Goal: Task Accomplishment & Management: Use online tool/utility

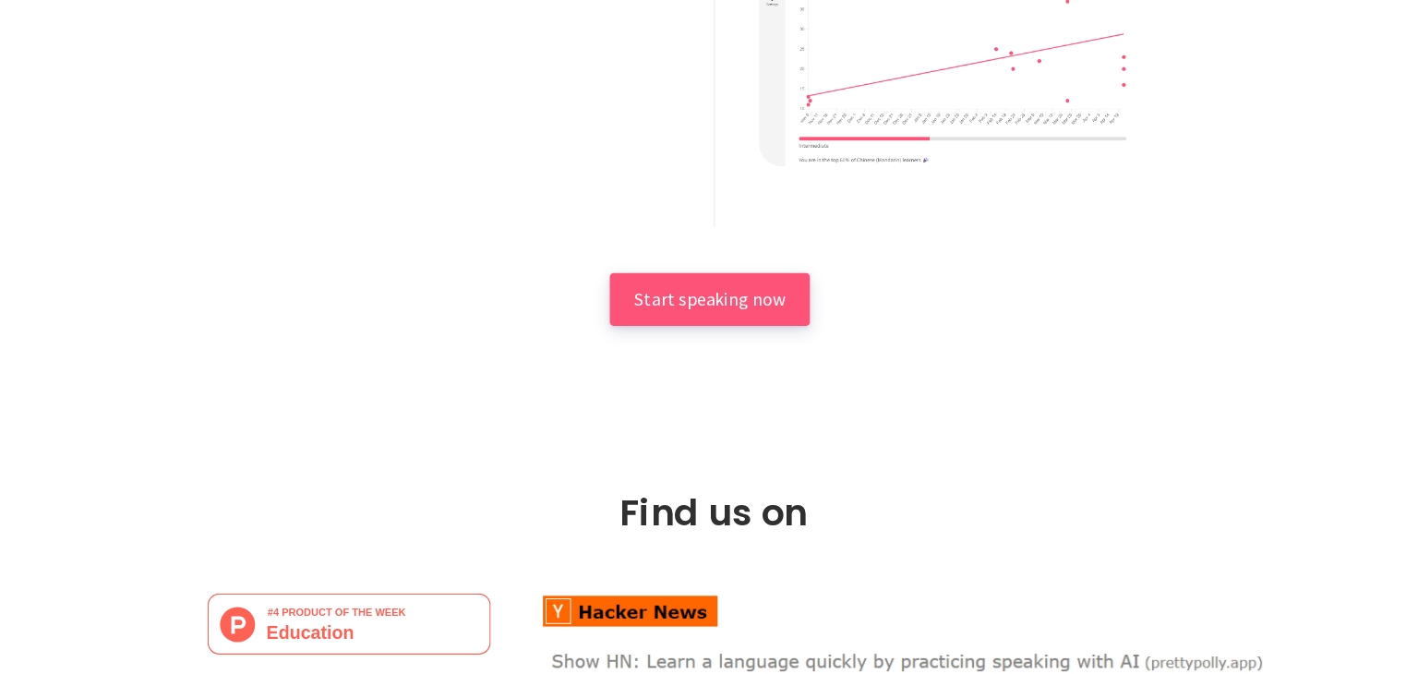
scroll to position [2811, 0]
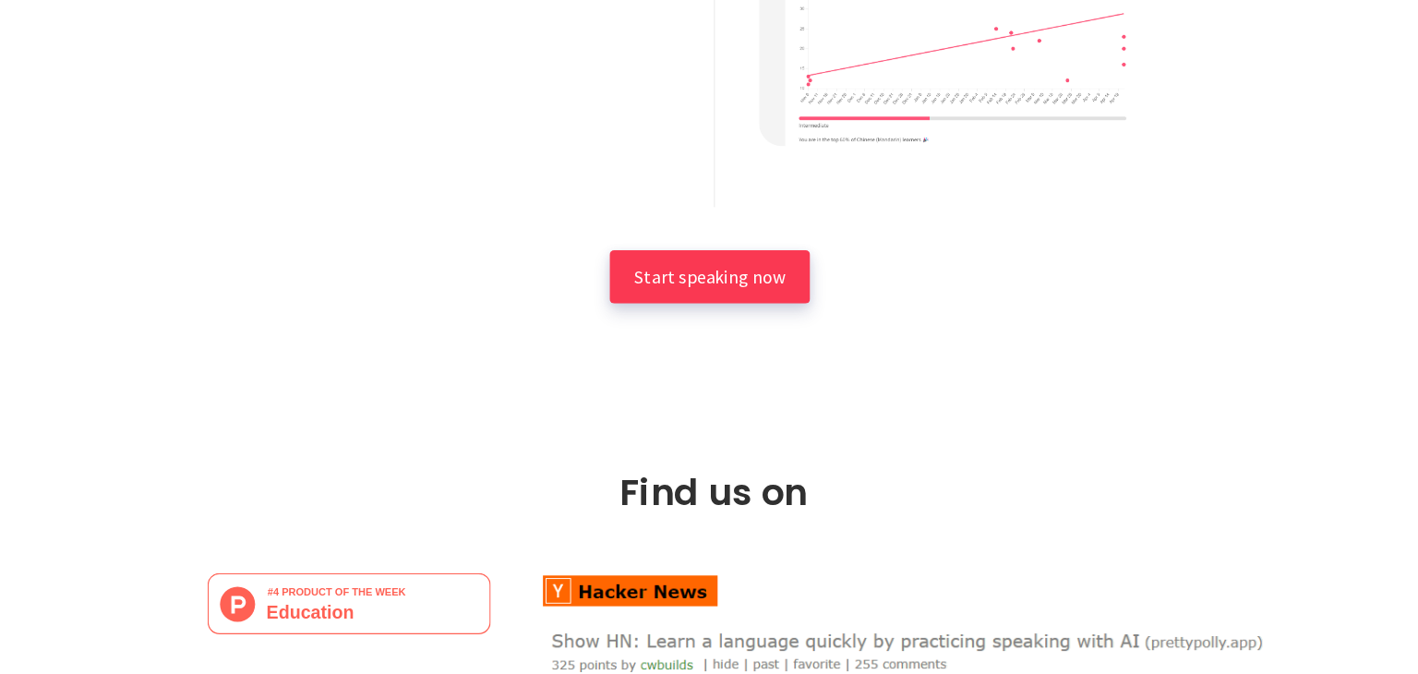
click at [689, 350] on span "Start speaking now" at bounding box center [705, 349] width 123 height 18
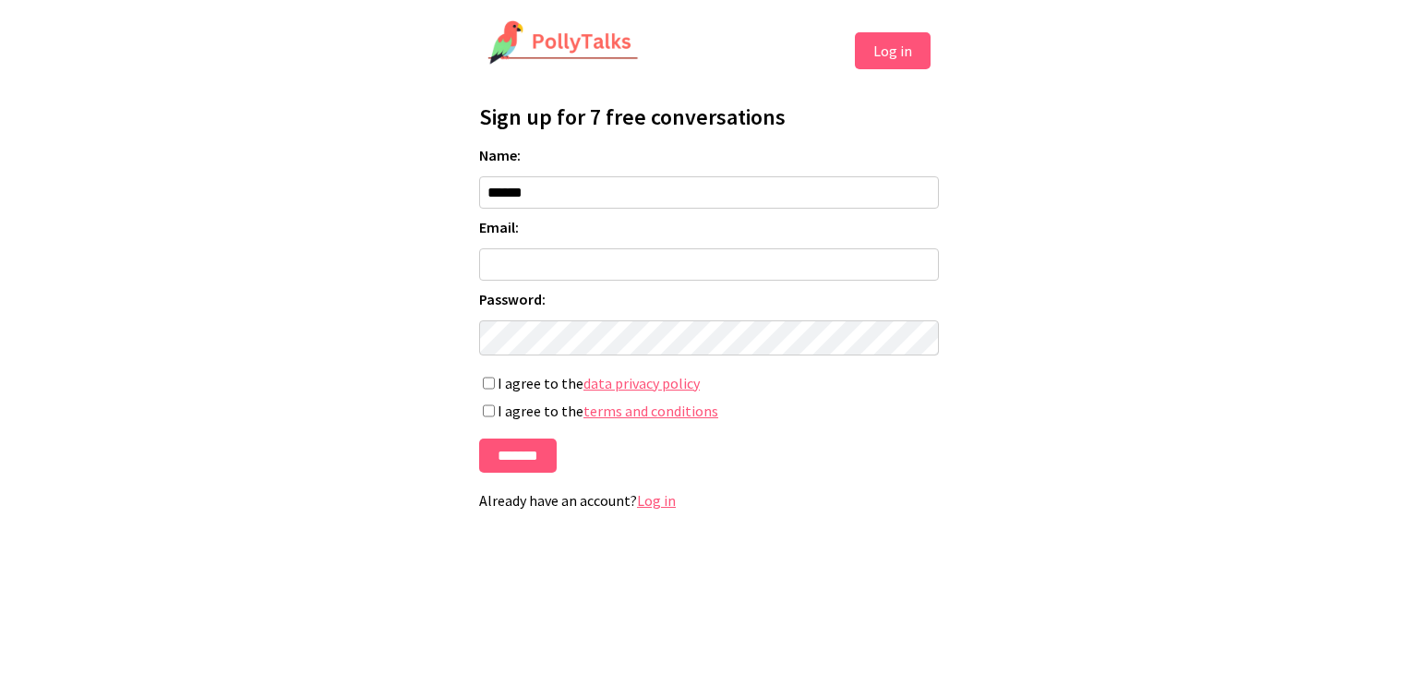
type input "******"
click at [634, 267] on input "Email:" at bounding box center [709, 264] width 460 height 32
type input "**********"
click at [550, 472] on input "*******" at bounding box center [518, 456] width 78 height 34
click at [548, 468] on input "*******" at bounding box center [518, 456] width 78 height 34
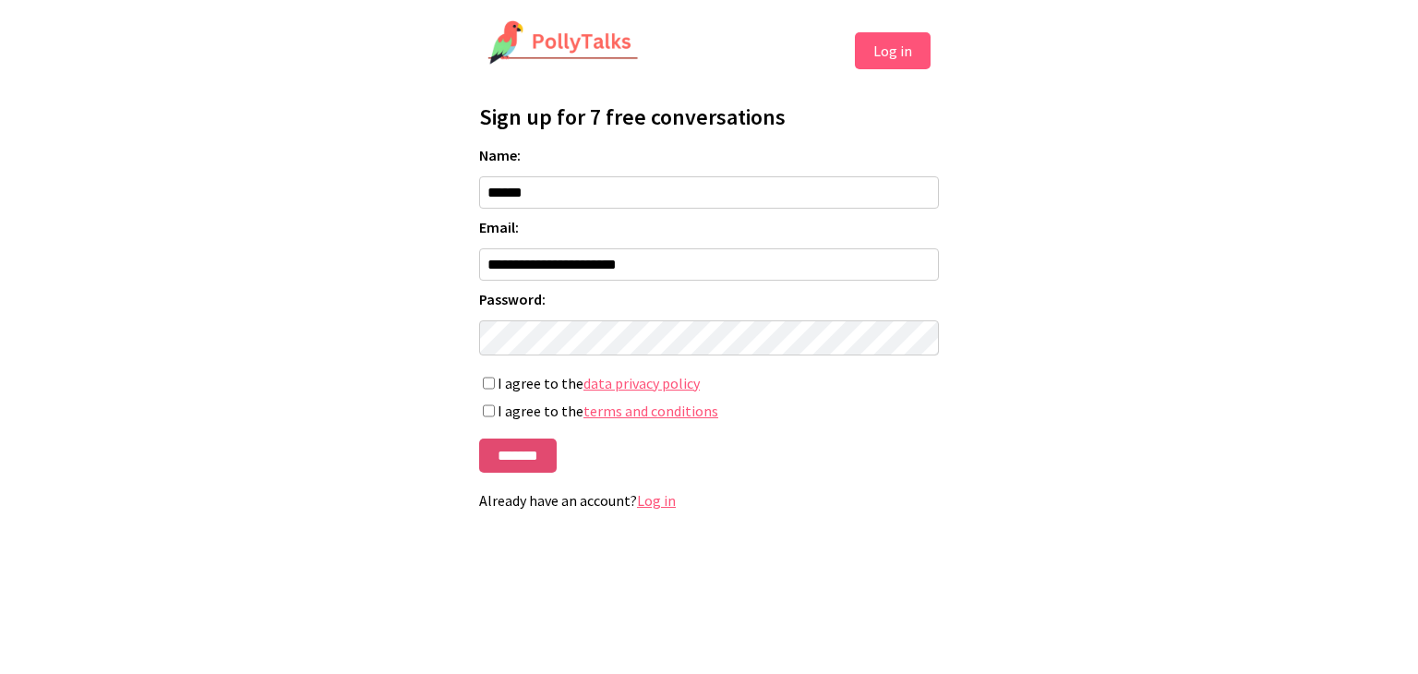
click at [524, 460] on input "*******" at bounding box center [518, 456] width 78 height 34
click at [515, 455] on input "*******" at bounding box center [518, 456] width 78 height 34
click at [560, 270] on input "**********" at bounding box center [709, 264] width 460 height 32
click at [562, 269] on input "**********" at bounding box center [709, 264] width 460 height 32
type input "**********"
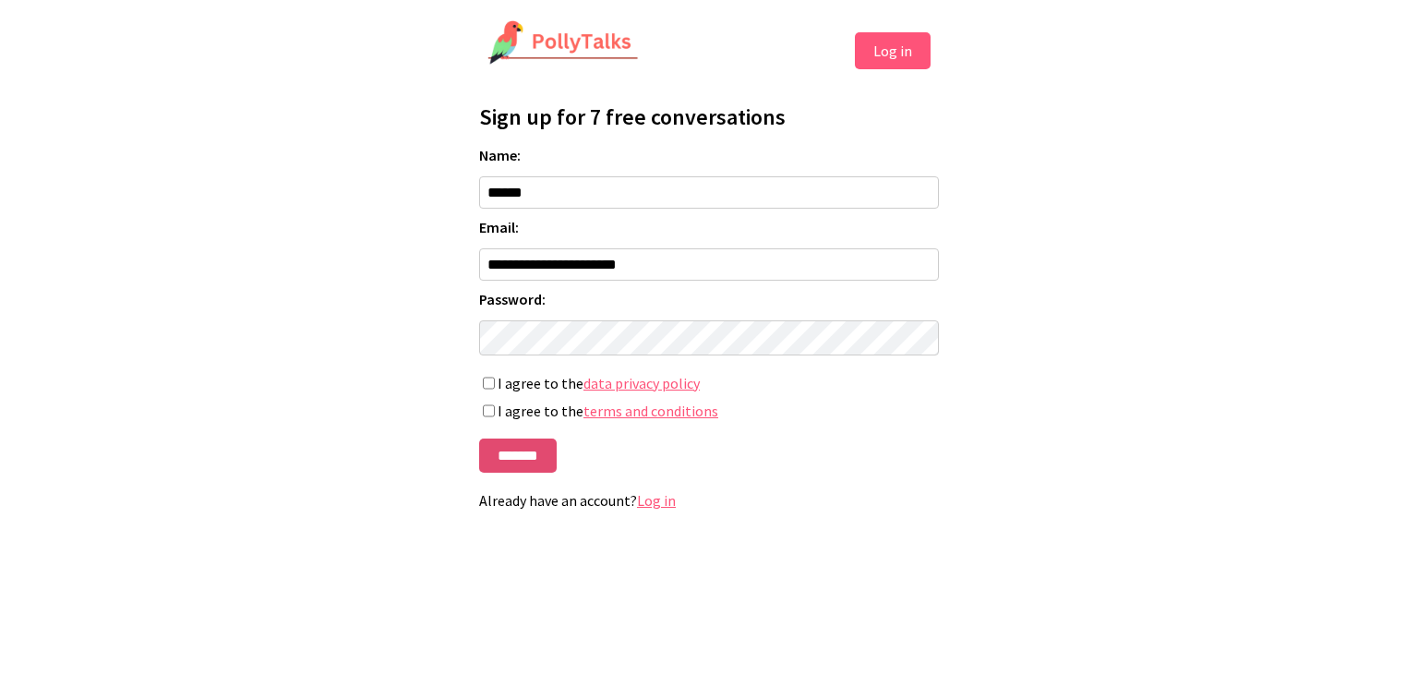
click at [545, 457] on input "*******" at bounding box center [518, 456] width 78 height 34
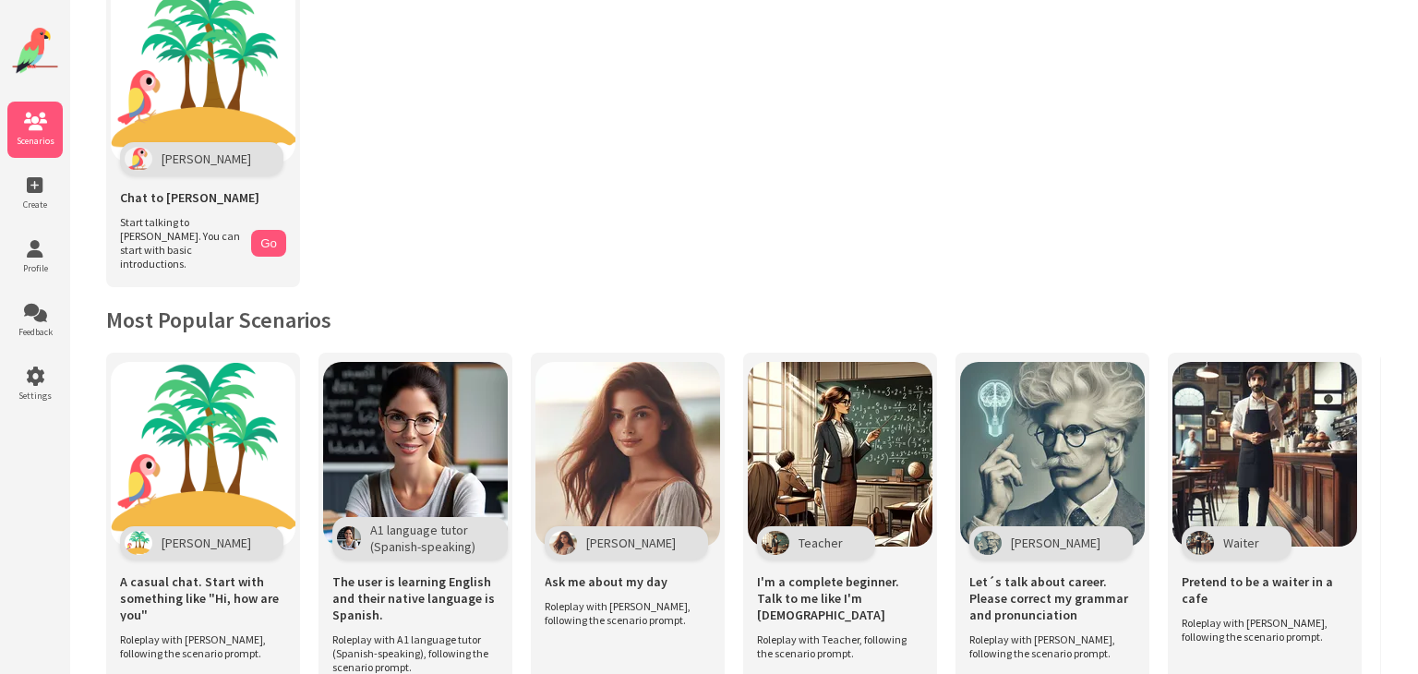
scroll to position [1, 0]
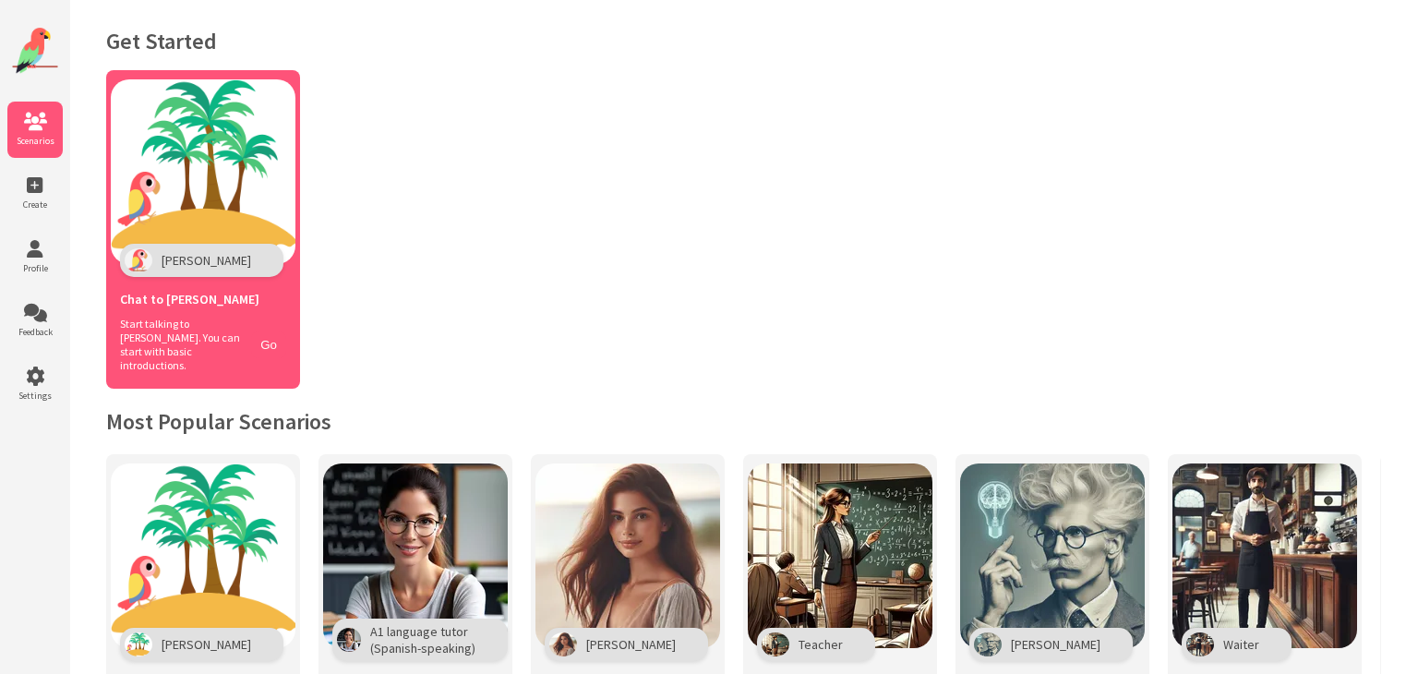
click at [269, 354] on div "Start talking to [PERSON_NAME]. You can start with basic introductions. Go" at bounding box center [203, 344] width 166 height 55
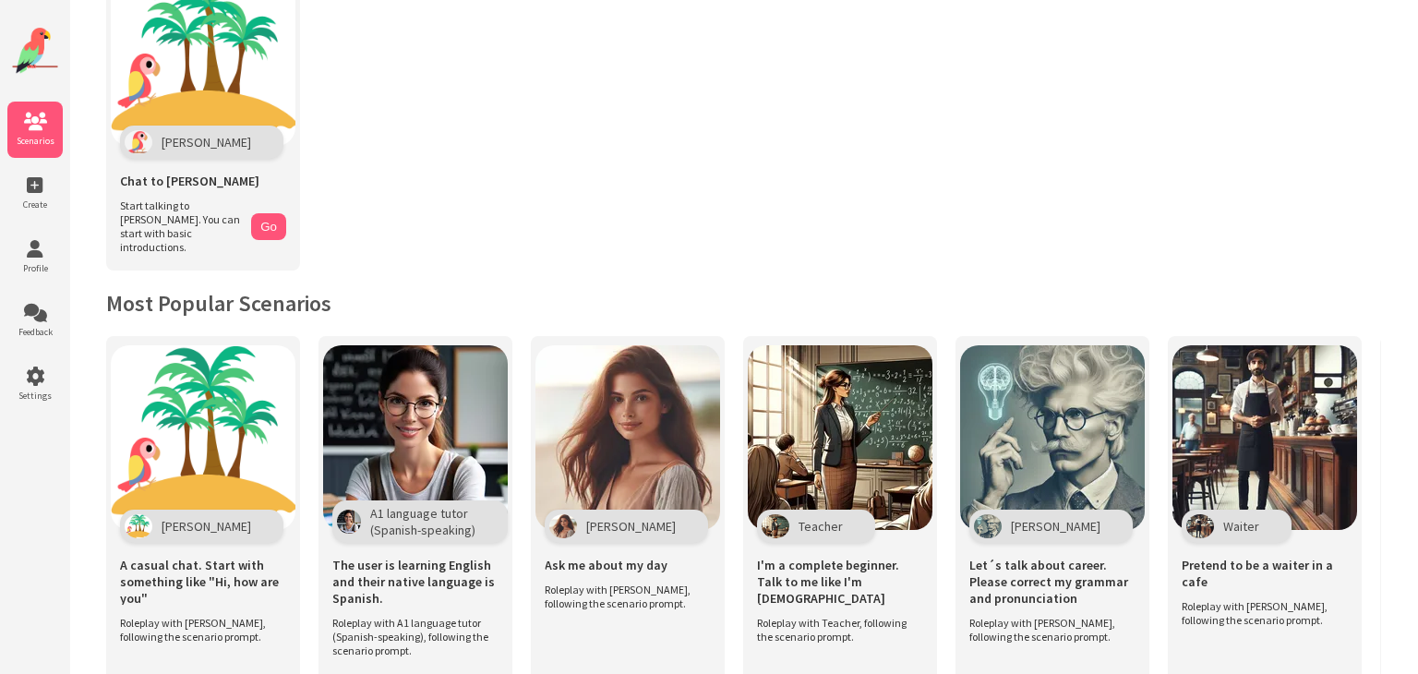
scroll to position [126, 0]
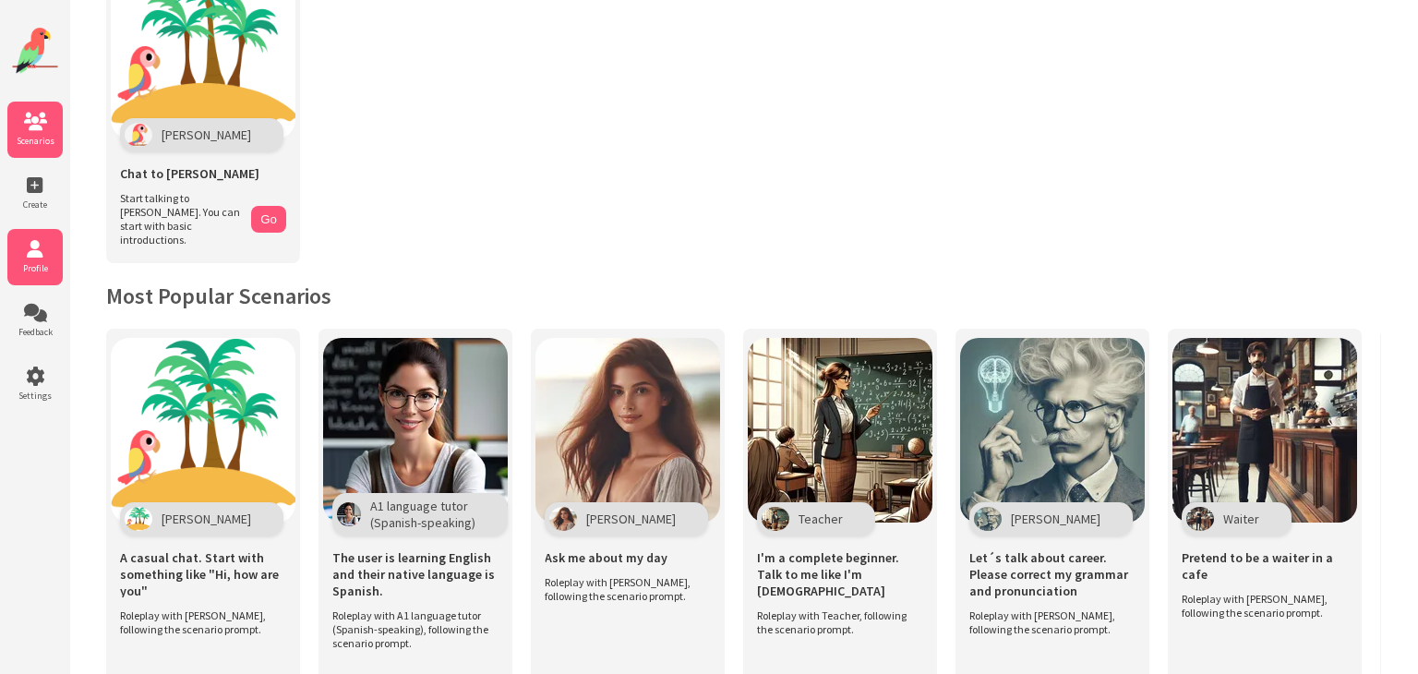
click at [50, 263] on span "Profile" at bounding box center [34, 268] width 55 height 12
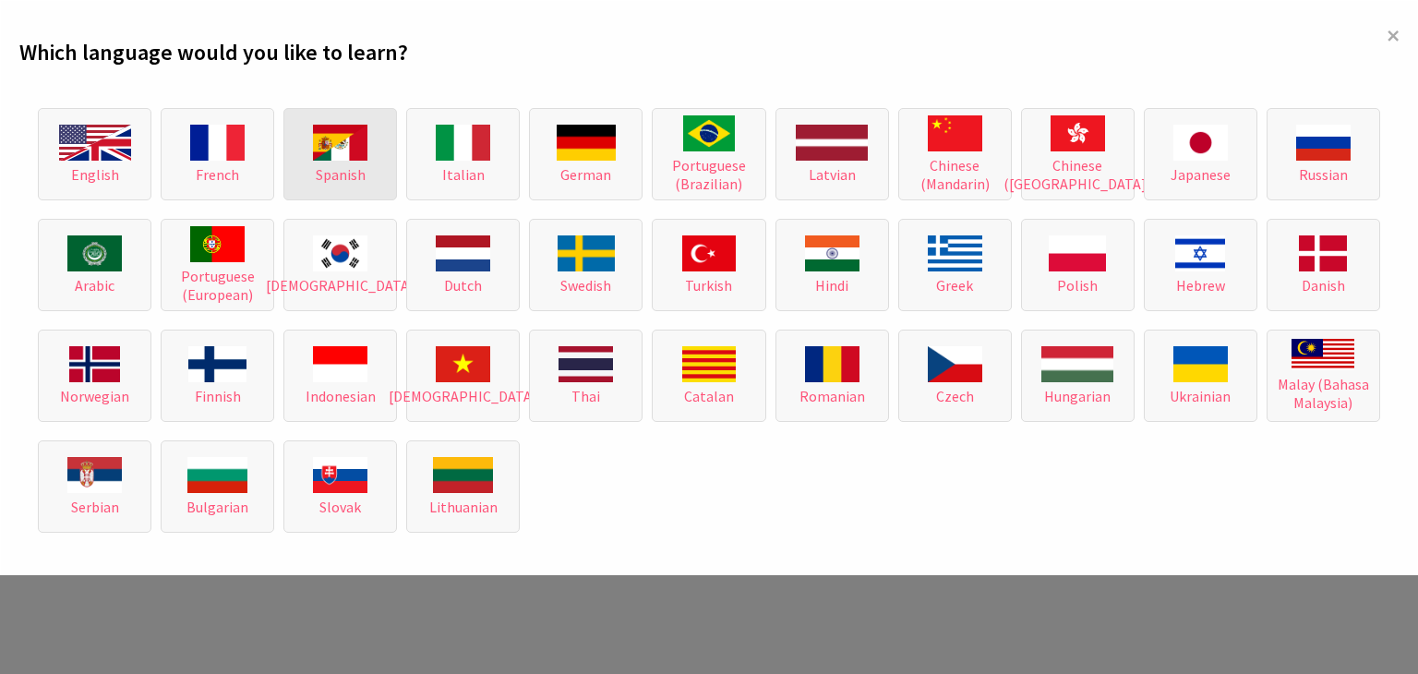
click at [321, 158] on img at bounding box center [340, 143] width 54 height 36
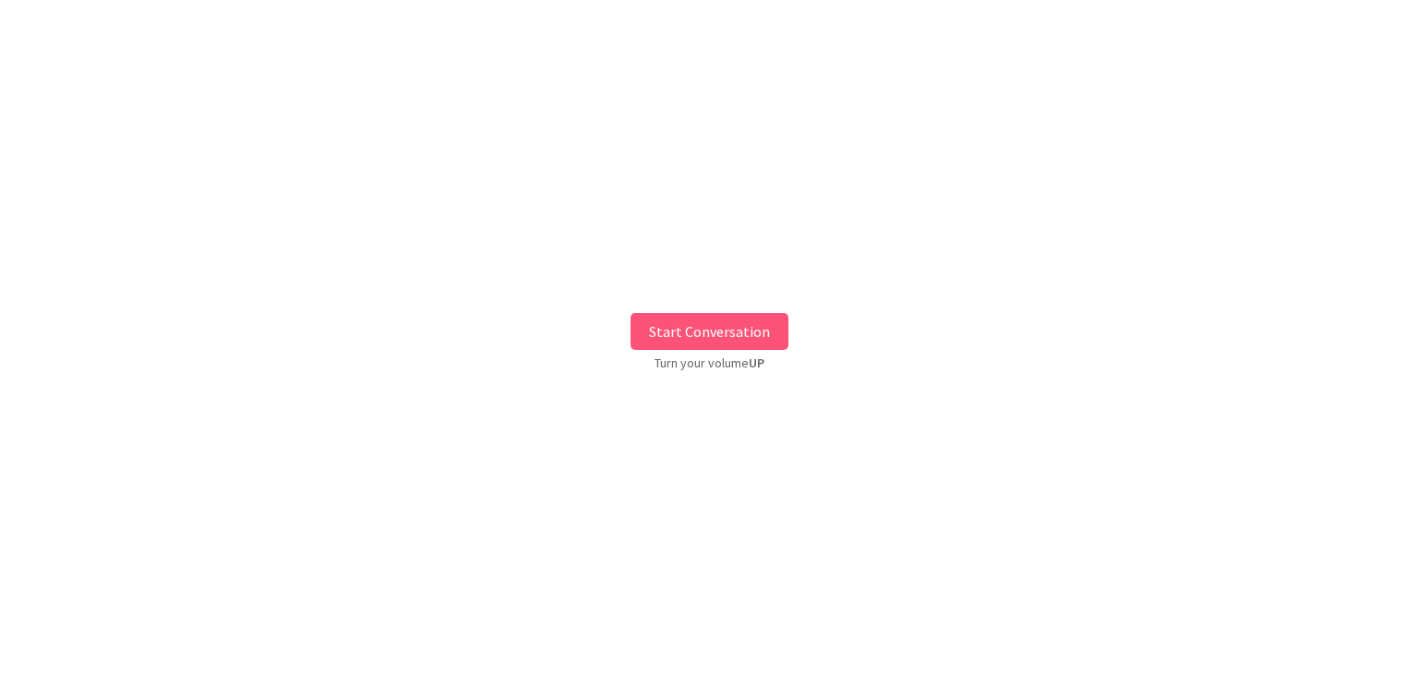
click at [716, 334] on button "Start Conversation" at bounding box center [710, 331] width 158 height 37
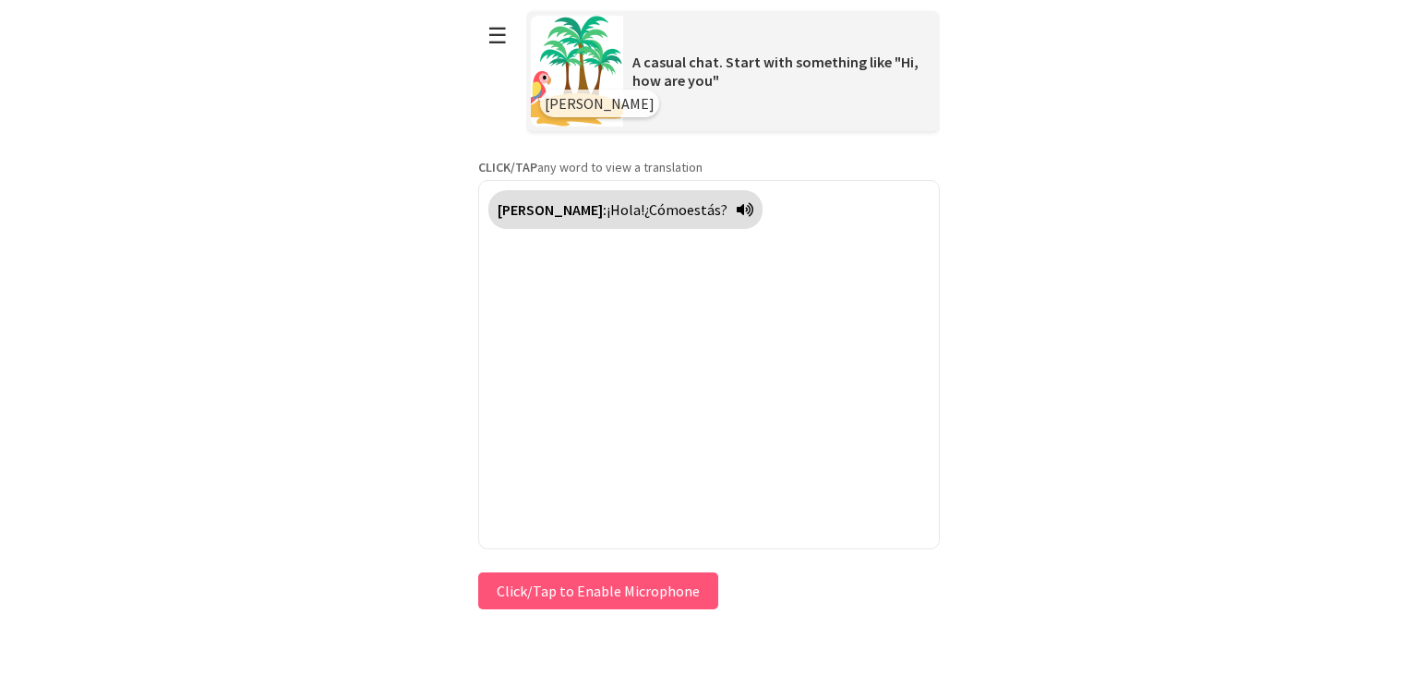
click at [644, 211] on span "¿Cómo" at bounding box center [665, 209] width 42 height 18
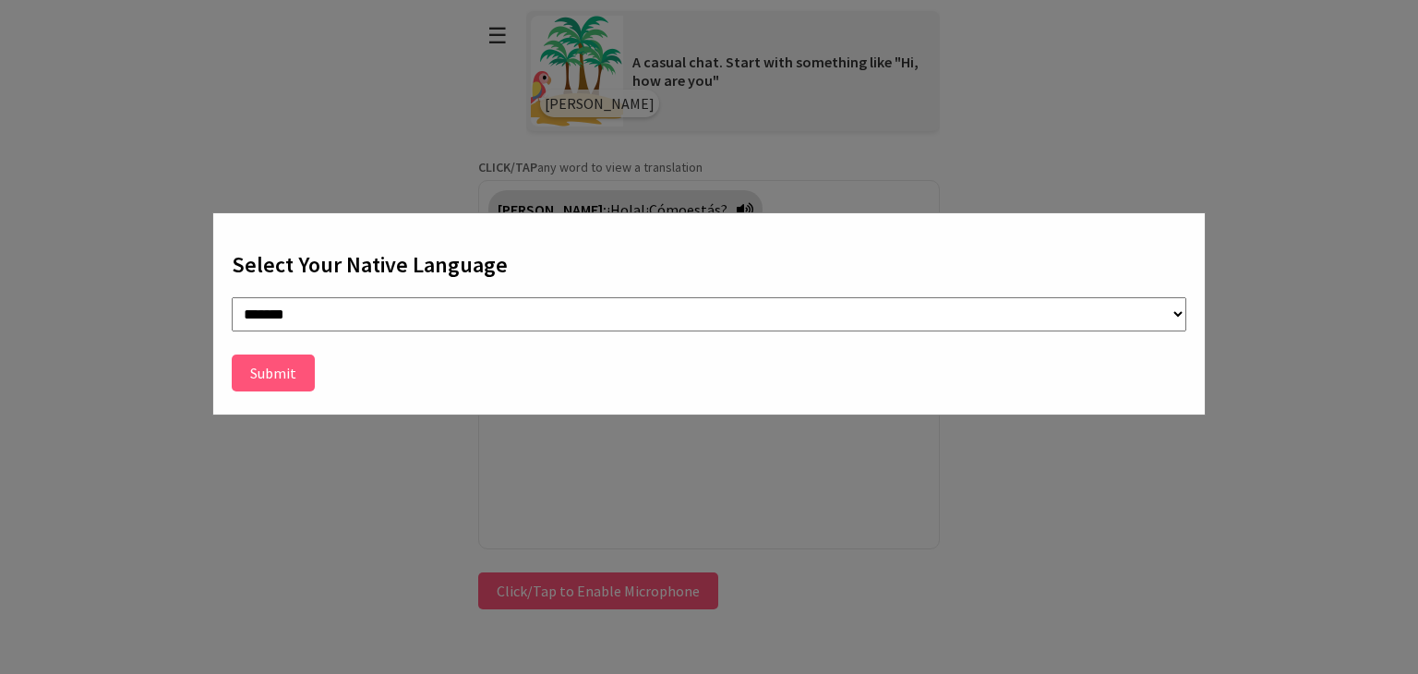
click at [295, 368] on button "Submit" at bounding box center [273, 373] width 83 height 37
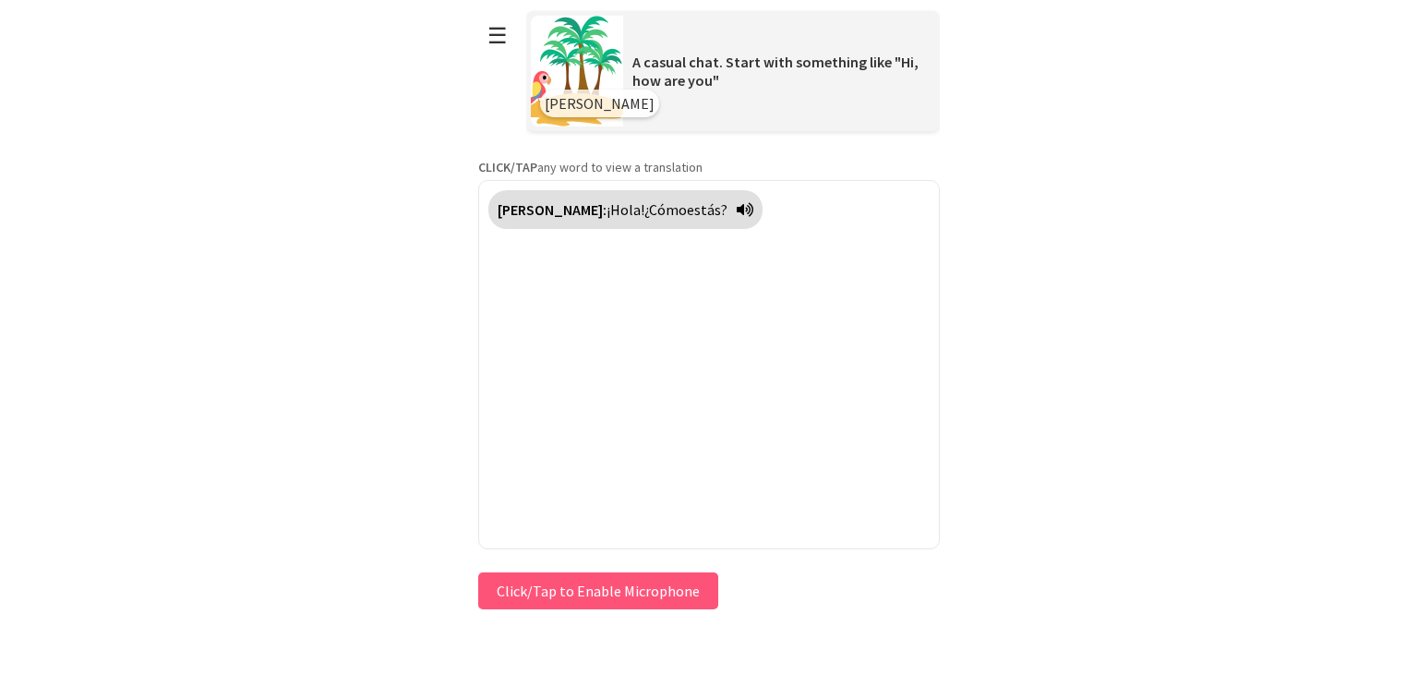
click at [532, 206] on strong "Polly:" at bounding box center [552, 209] width 109 height 18
click at [607, 204] on span "¡Hola!" at bounding box center [626, 209] width 38 height 18
click at [645, 205] on span "¿Cómo" at bounding box center [666, 209] width 42 height 18
click at [607, 207] on span "Hello!" at bounding box center [626, 209] width 39 height 18
click at [607, 205] on span "¡Hola!" at bounding box center [626, 209] width 38 height 18
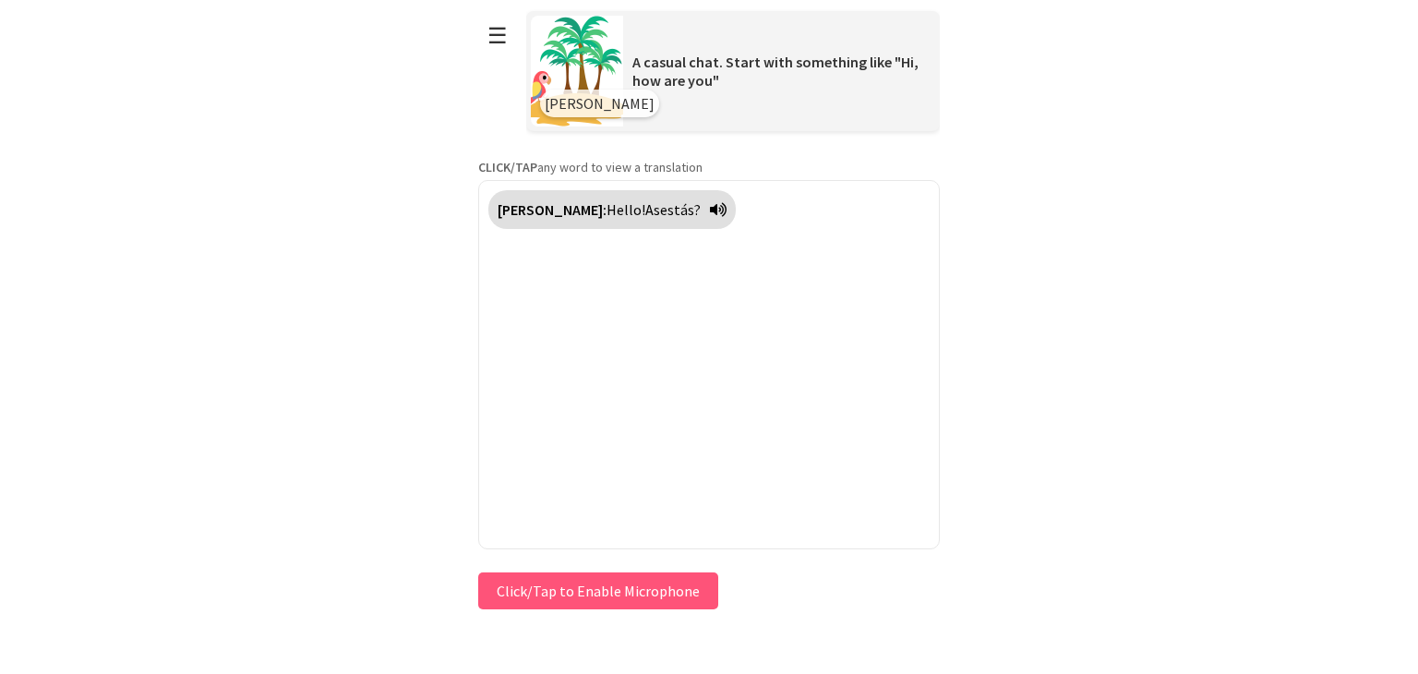
click at [645, 207] on span "As" at bounding box center [652, 209] width 15 height 18
click at [607, 204] on span "Hello!" at bounding box center [626, 209] width 39 height 18
click at [644, 213] on span "¿Cómo" at bounding box center [665, 209] width 42 height 18
click at [644, 211] on span "As" at bounding box center [651, 209] width 15 height 18
click at [632, 595] on button "Click/Tap to Enable Microphone" at bounding box center [598, 590] width 240 height 37
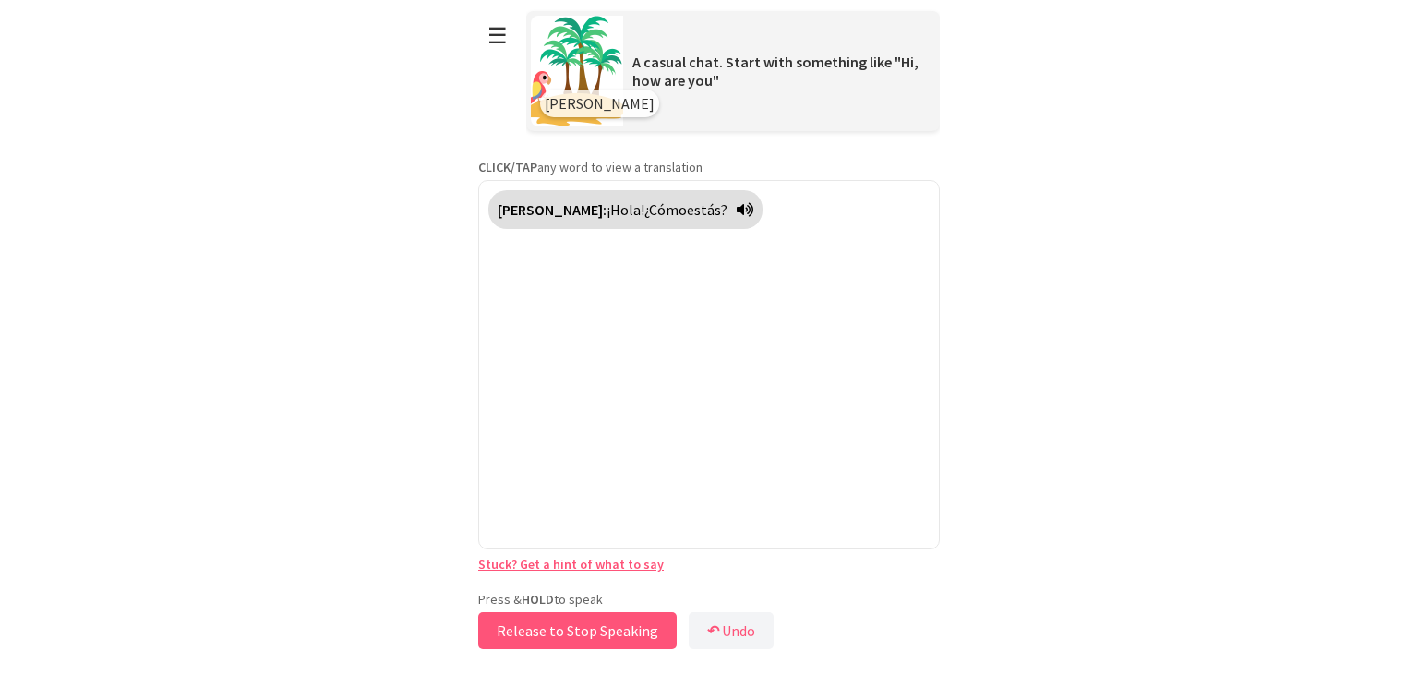
click at [613, 624] on button "Release to Stop Speaking" at bounding box center [577, 630] width 199 height 37
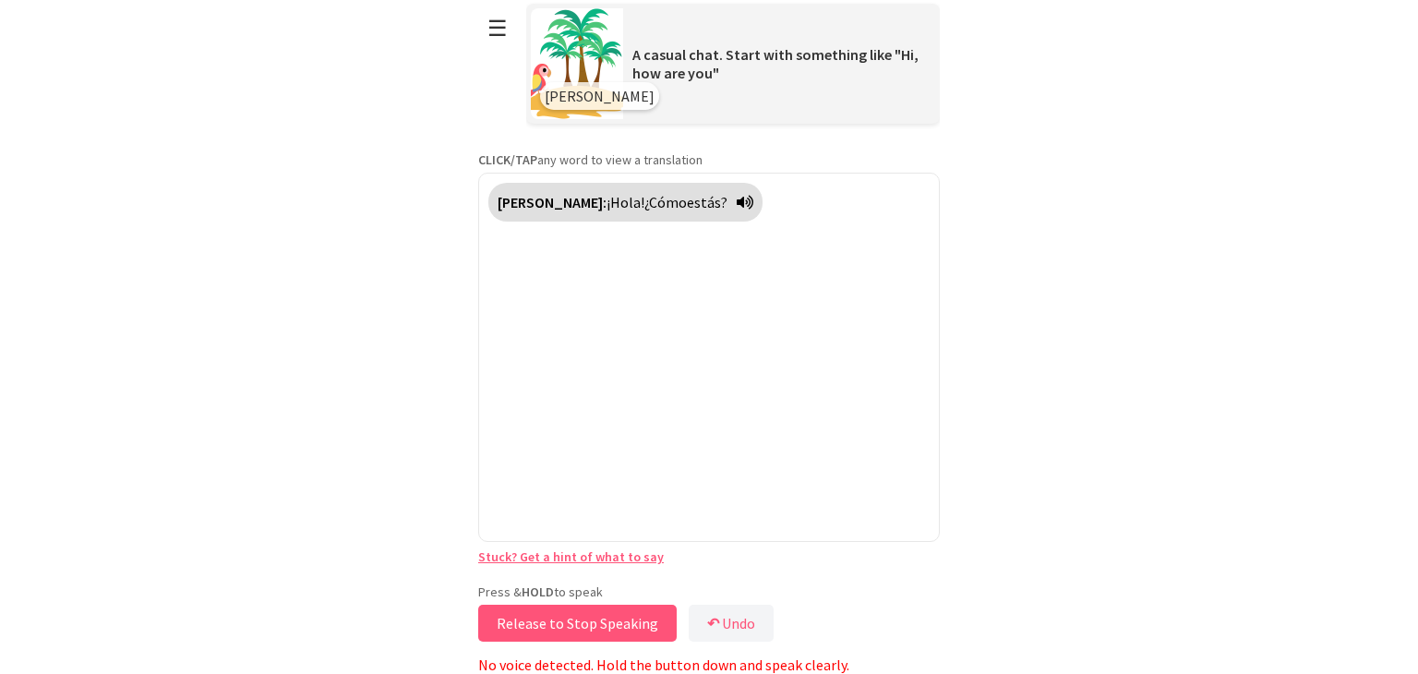
click at [618, 620] on button "Release to Stop Speaking" at bounding box center [577, 623] width 199 height 37
click at [618, 614] on button "Release to Stop Speaking" at bounding box center [577, 623] width 199 height 37
click at [618, 612] on button "Release to Stop Speaking" at bounding box center [577, 623] width 199 height 37
click at [618, 608] on button "Release to Stop Speaking" at bounding box center [577, 623] width 199 height 37
click at [650, 615] on button "Release to Stop Speaking" at bounding box center [577, 623] width 199 height 37
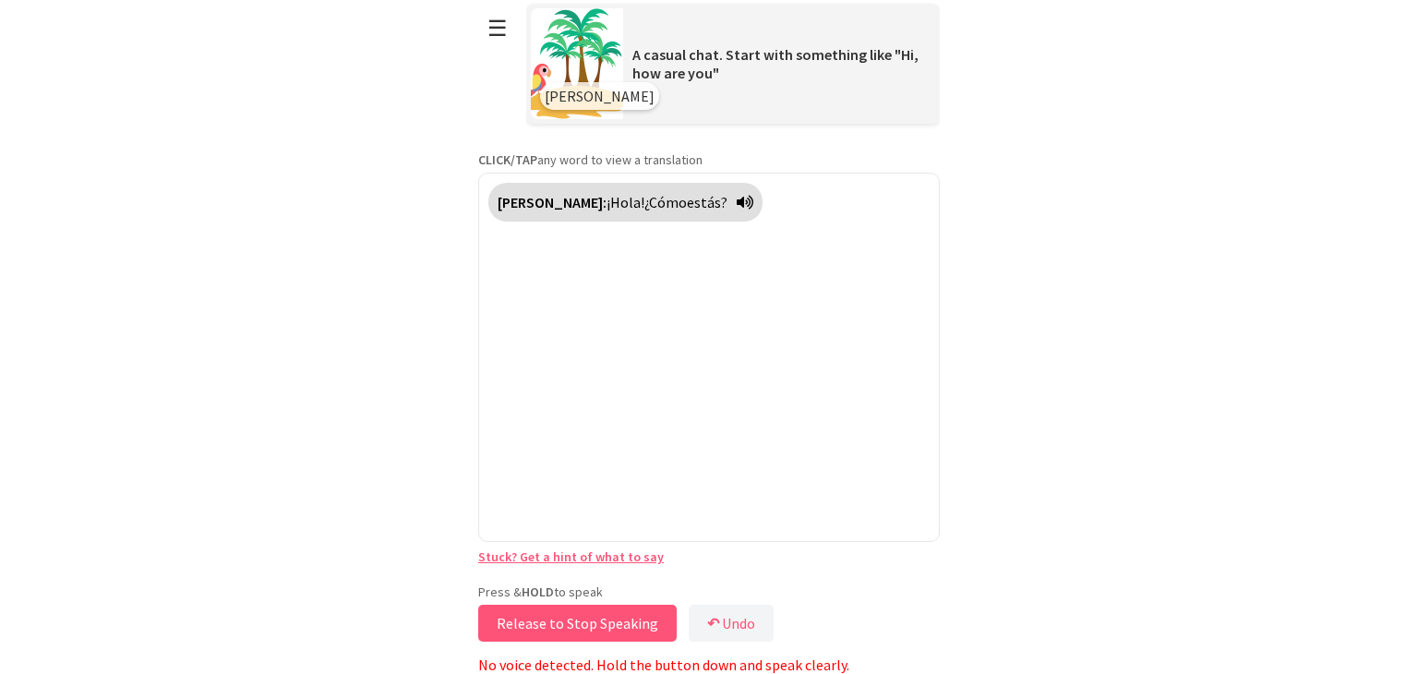
click at [652, 610] on button "Release to Stop Speaking" at bounding box center [577, 623] width 199 height 37
click at [651, 606] on button "Release to Stop Speaking" at bounding box center [577, 623] width 199 height 37
click at [713, 618] on b "↶" at bounding box center [719, 623] width 12 height 18
click at [804, 263] on div at bounding box center [709, 357] width 462 height 369
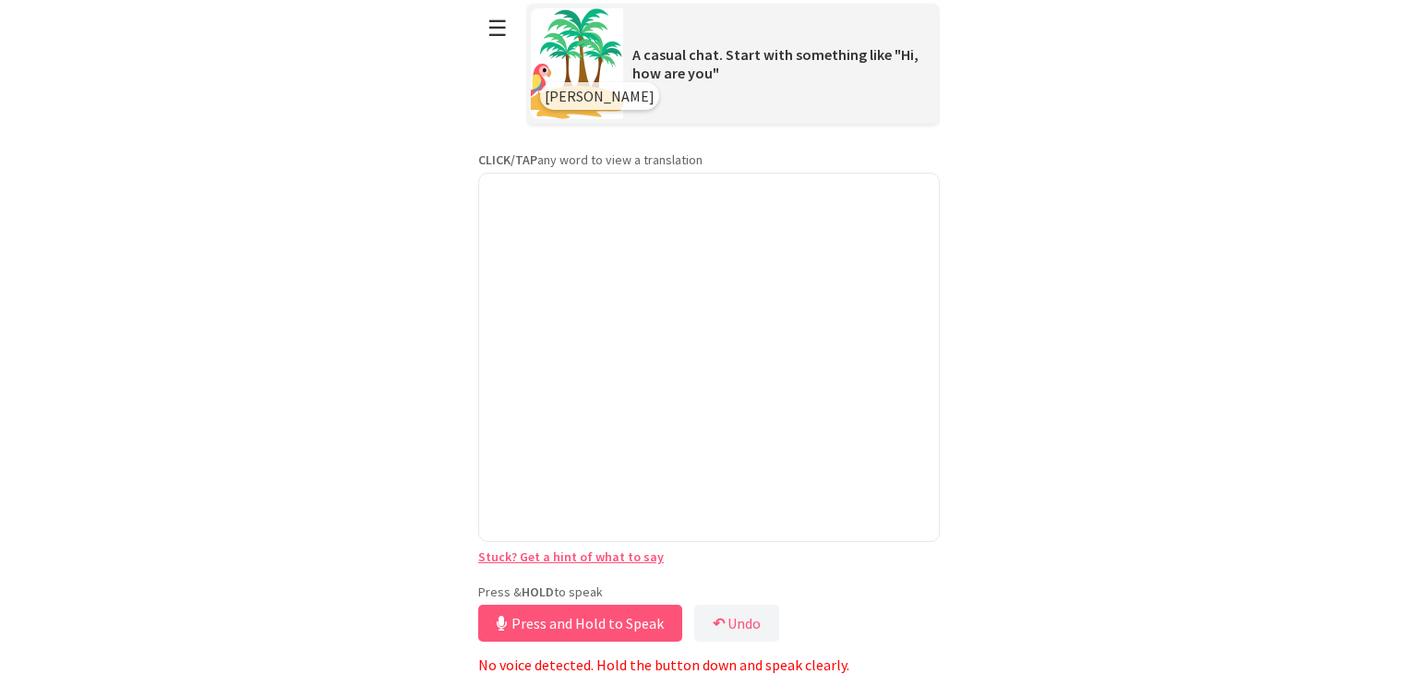
click at [620, 75] on img at bounding box center [577, 63] width 92 height 111
click at [578, 92] on div "Polly" at bounding box center [599, 96] width 119 height 28
click at [551, 87] on span "Polly" at bounding box center [600, 96] width 110 height 18
click at [495, 33] on button "☰" at bounding box center [497, 28] width 39 height 47
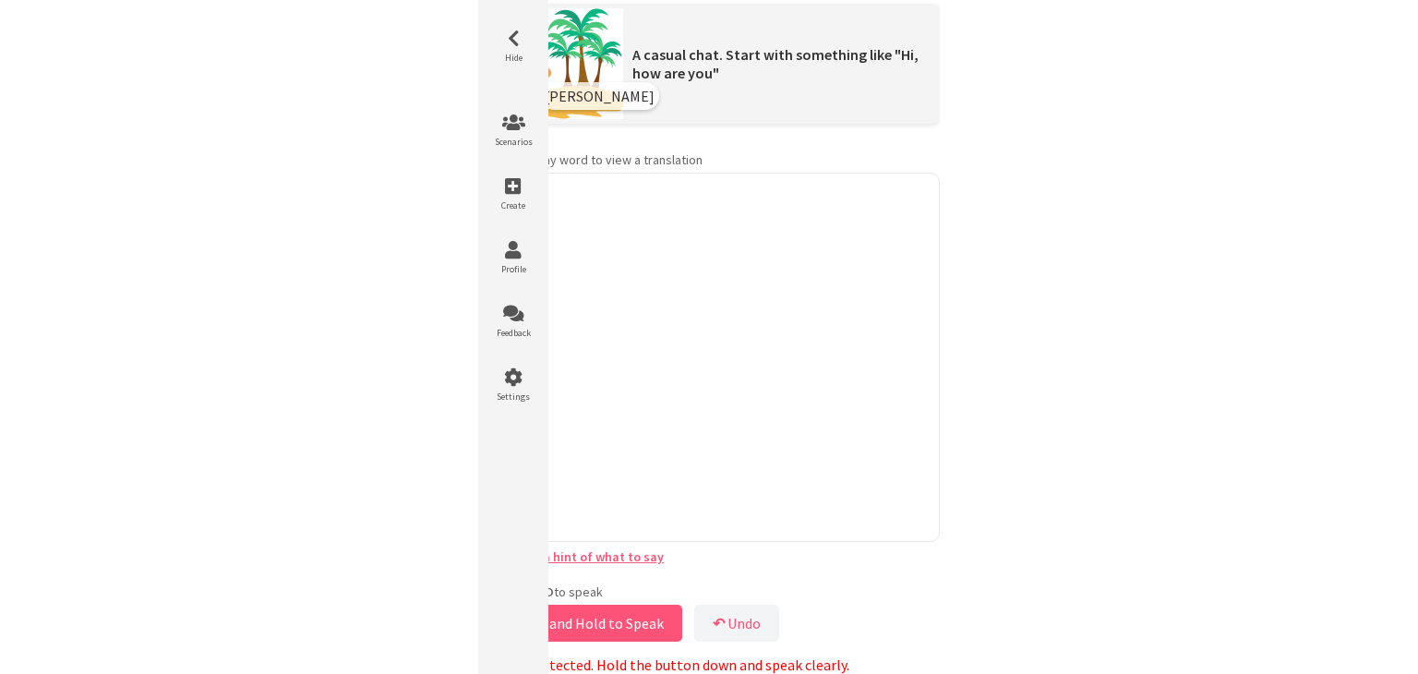
click at [495, 33] on icon at bounding box center [513, 39] width 55 height 18
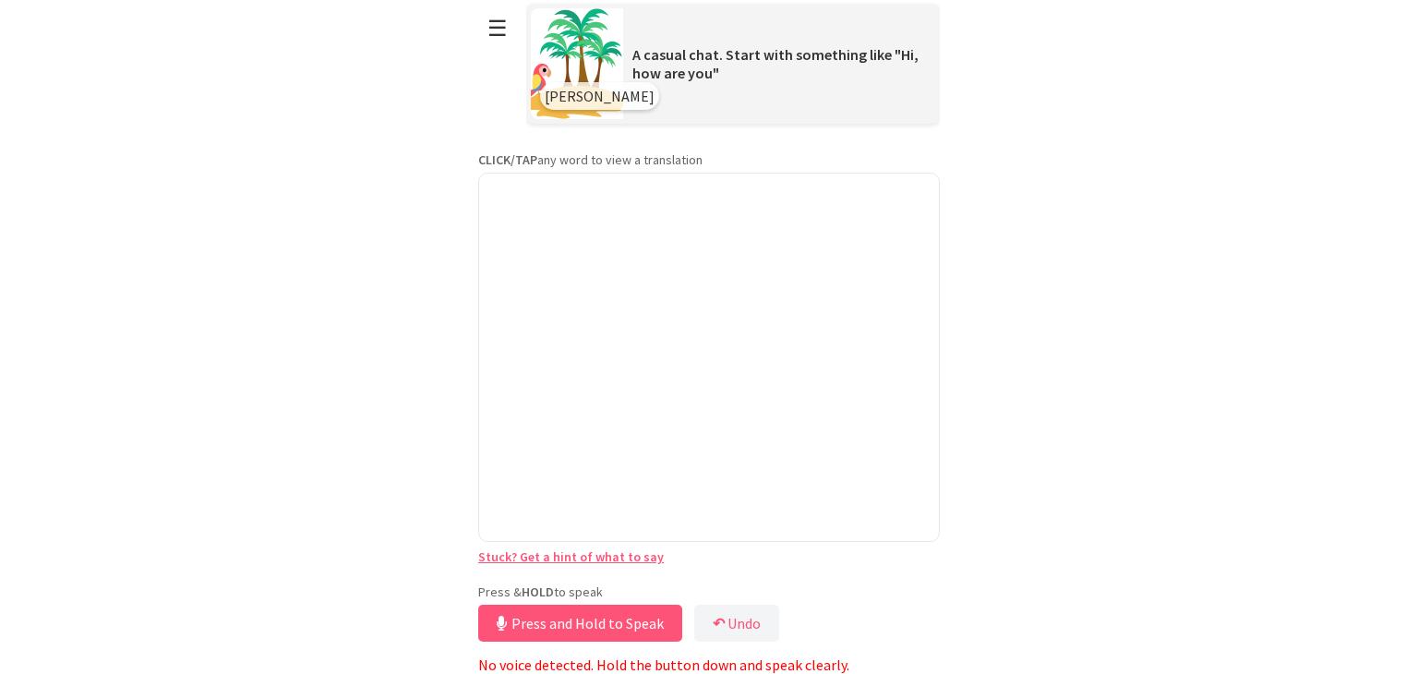
click at [747, 128] on div "Polly A casual chat. Start with something like "Hi, how are you"" at bounding box center [733, 63] width 414 height 138
click at [707, 83] on div "A casual chat. Start with something like "Hi, how are you"" at bounding box center [779, 63] width 312 height 55
click at [732, 619] on button "↶ Undo" at bounding box center [736, 623] width 85 height 37
click at [601, 555] on link "Stuck? Get a hint of what to say" at bounding box center [571, 556] width 186 height 17
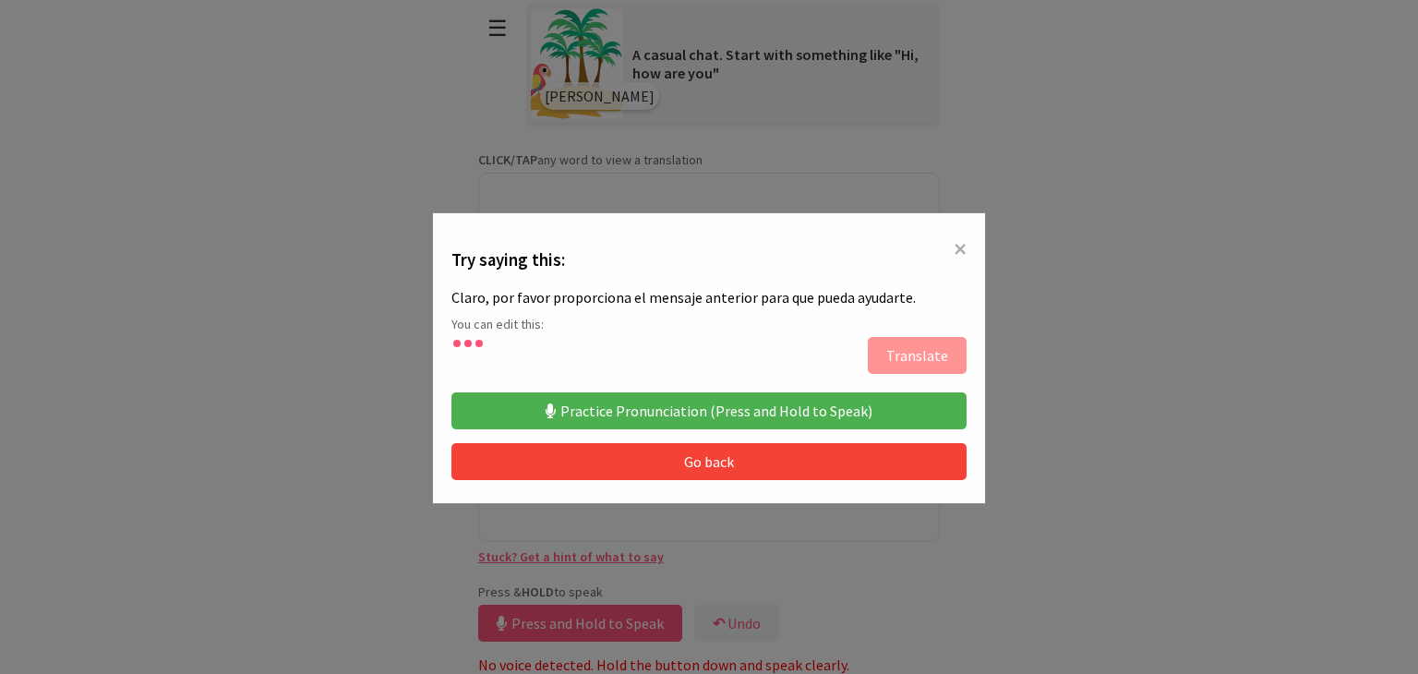
type textarea "**********"
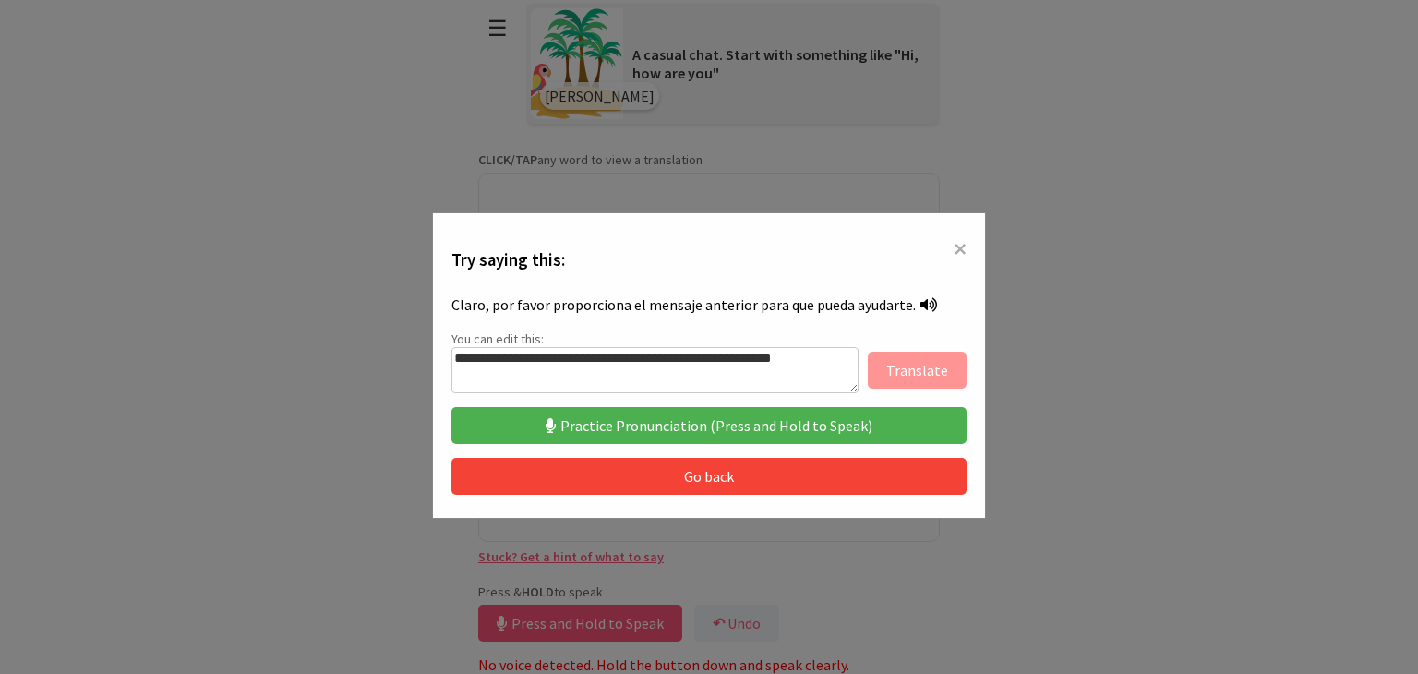
click at [948, 238] on div "**********" at bounding box center [709, 365] width 554 height 306
click at [955, 242] on span "×" at bounding box center [960, 248] width 13 height 33
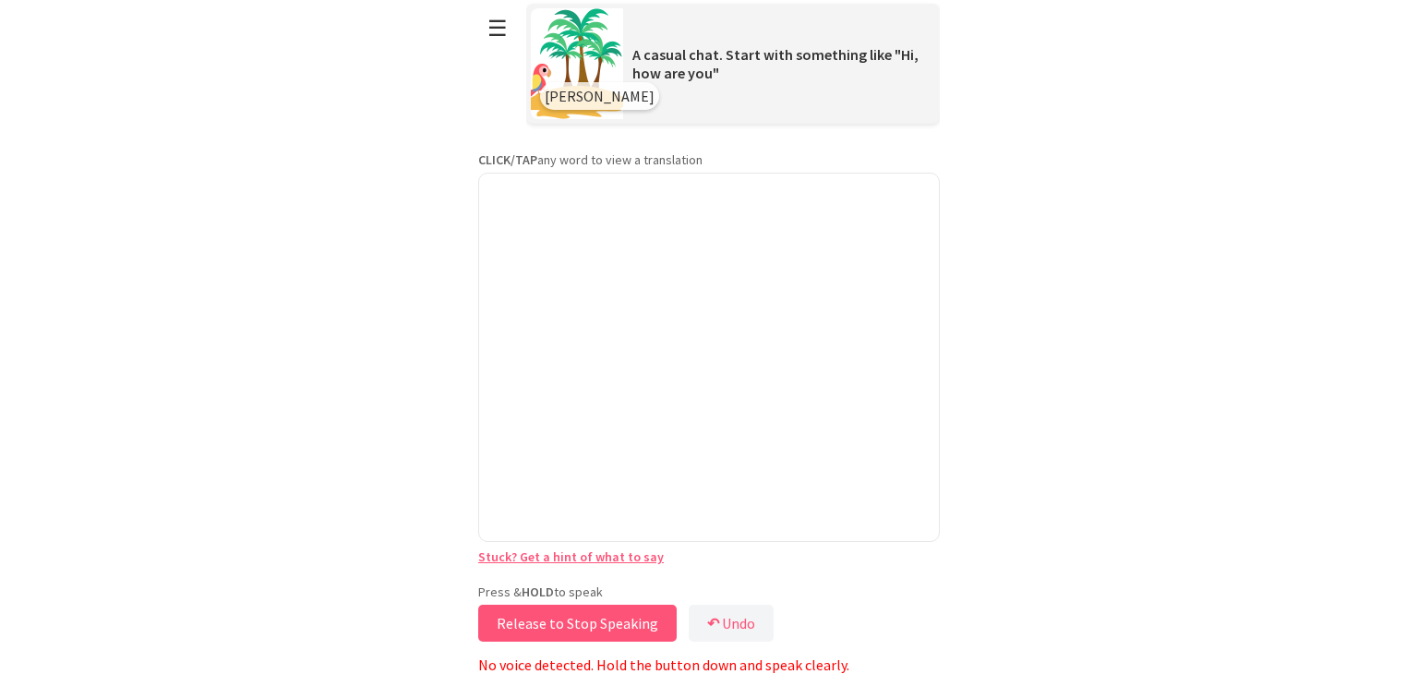
click at [638, 618] on button "Release to Stop Speaking" at bounding box center [577, 623] width 199 height 37
click at [638, 619] on button "Release to Stop Speaking" at bounding box center [577, 623] width 199 height 37
click at [638, 611] on button "Release to Stop Speaking" at bounding box center [577, 623] width 199 height 37
click at [638, 609] on button "Release to Stop Speaking" at bounding box center [577, 623] width 199 height 37
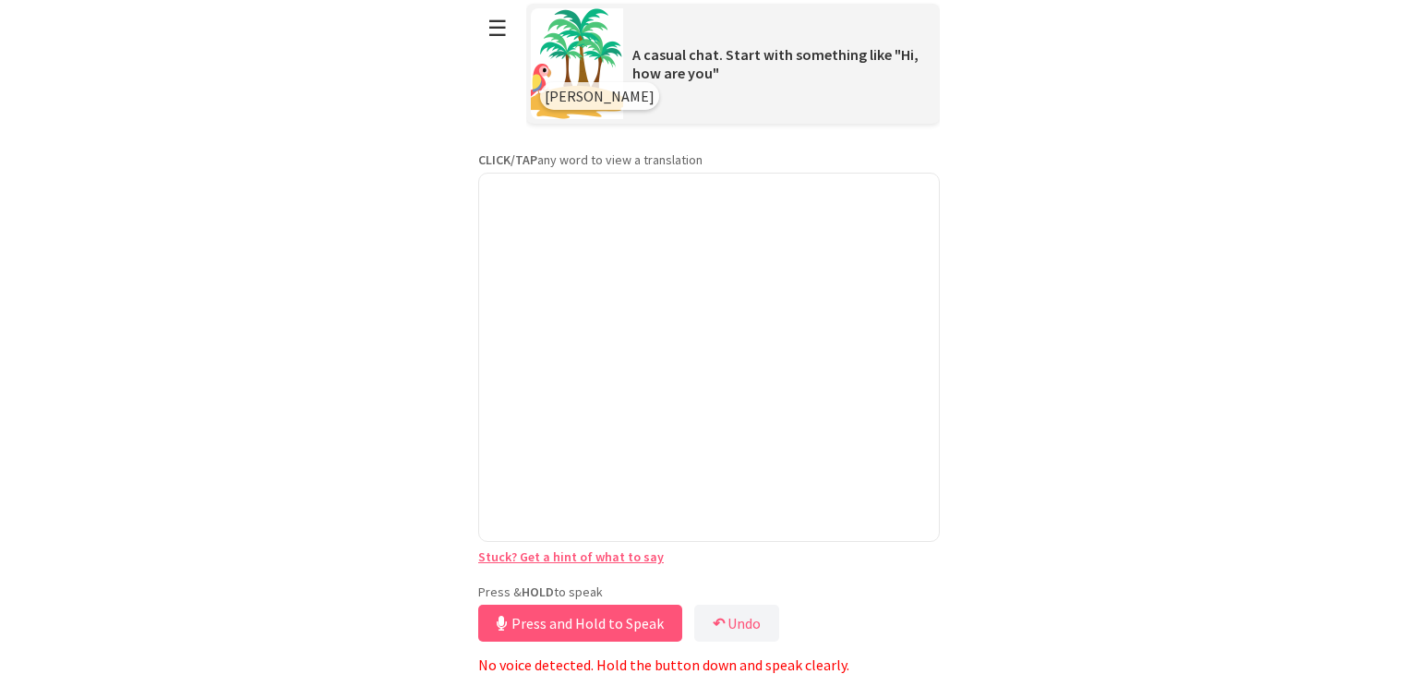
click at [638, 608] on button "Press and Hold to Speak" at bounding box center [580, 623] width 204 height 37
click at [513, 192] on span at bounding box center [515, 195] width 7 height 7
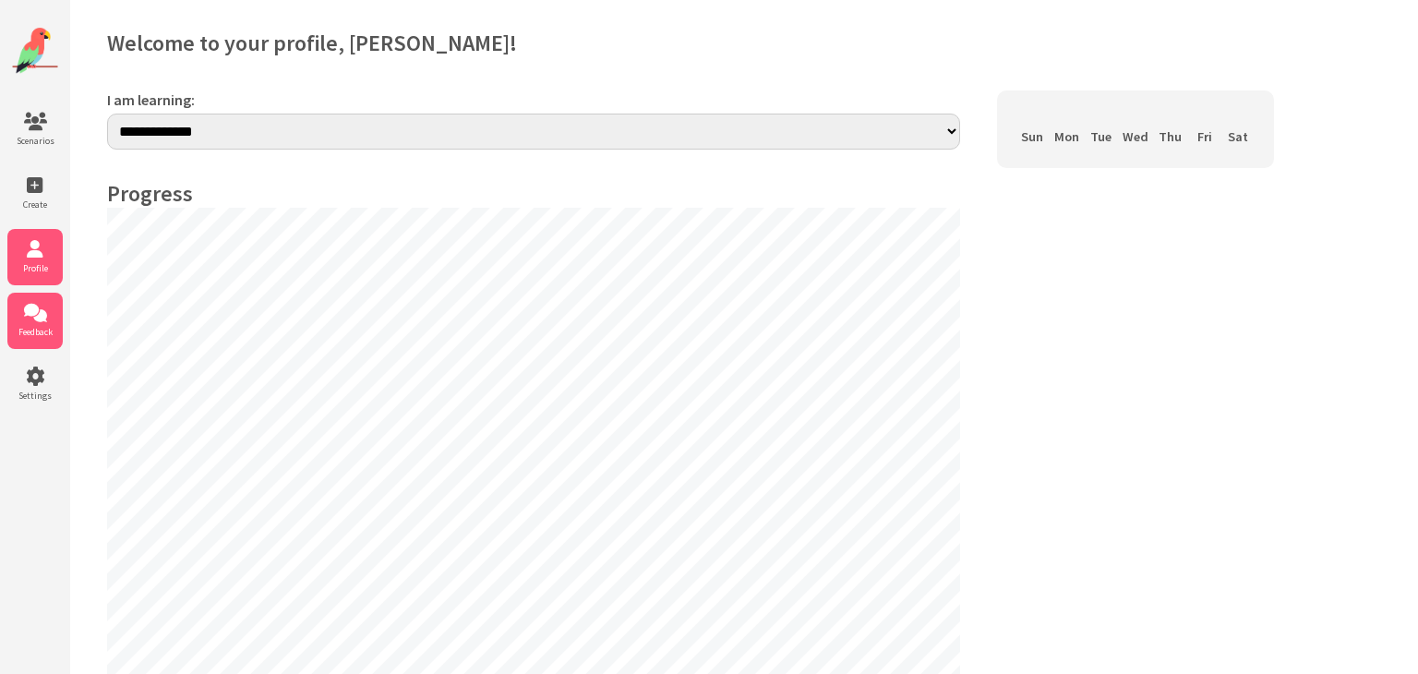
select select "**"
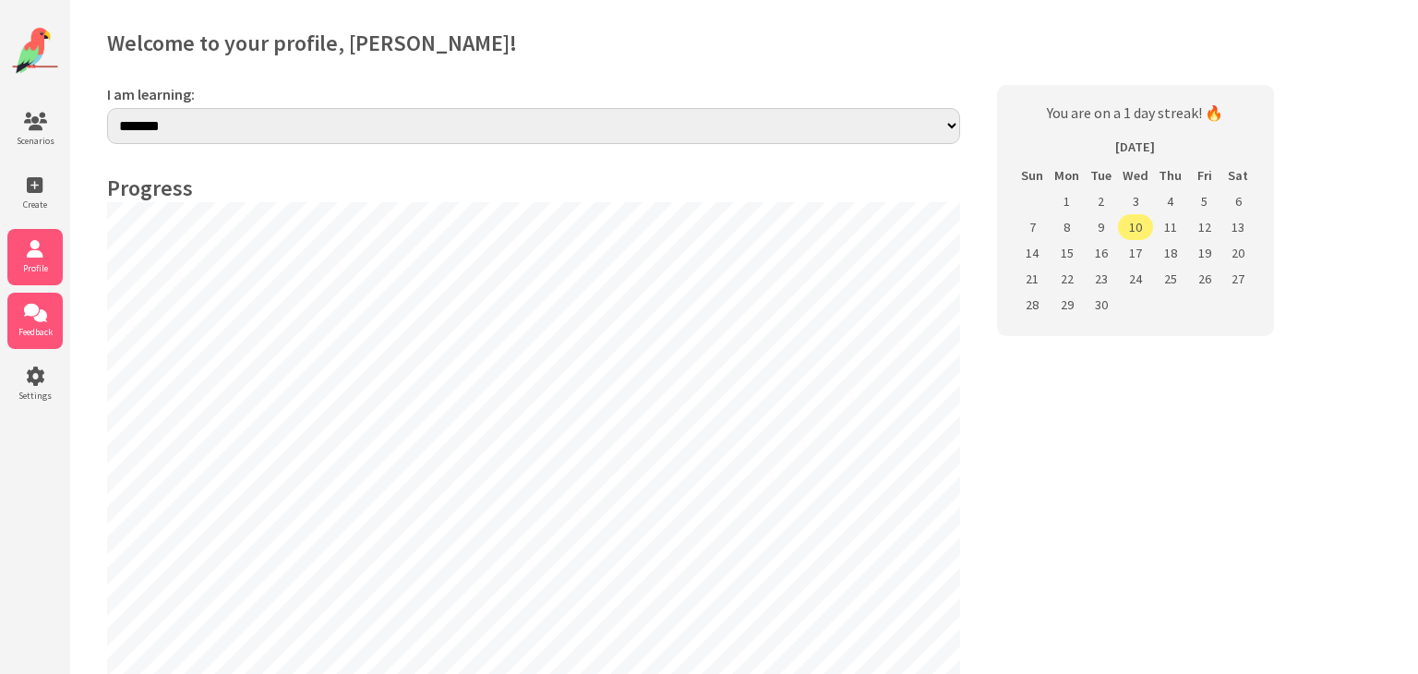
click at [51, 314] on icon at bounding box center [34, 313] width 55 height 18
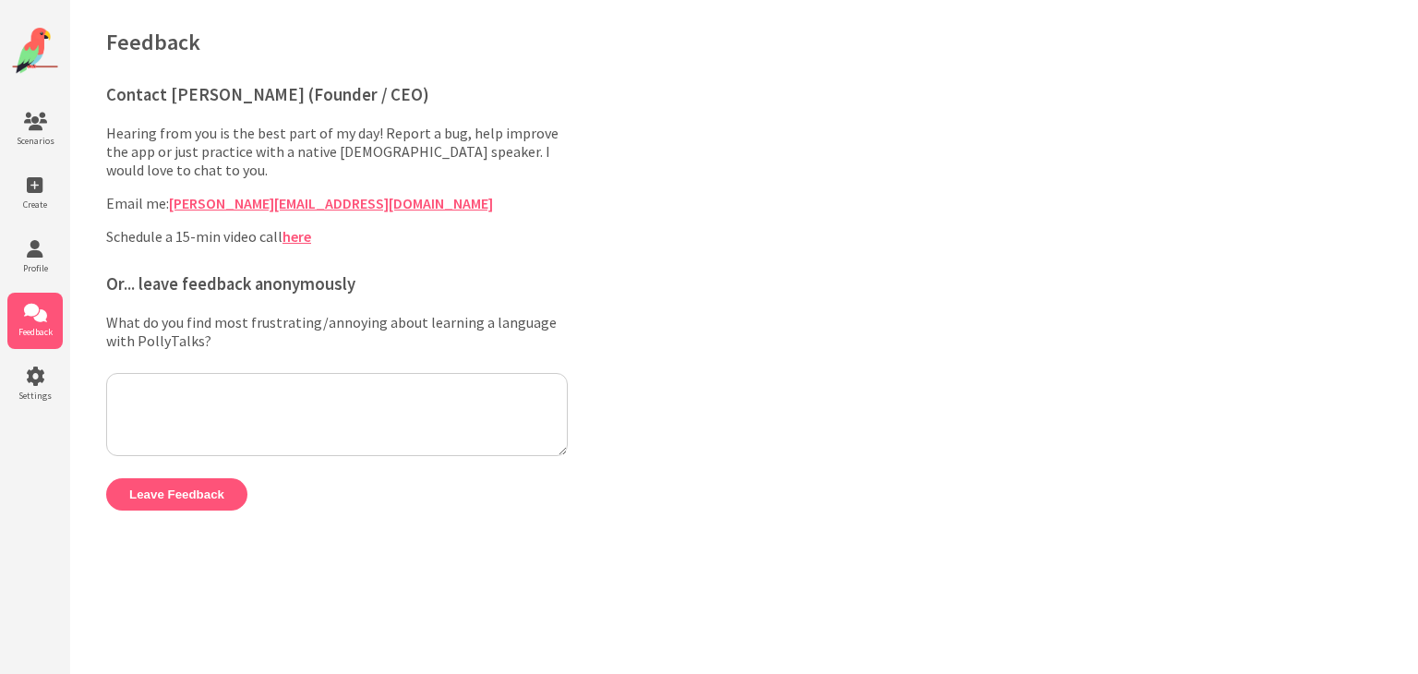
click at [53, 60] on img at bounding box center [35, 51] width 46 height 46
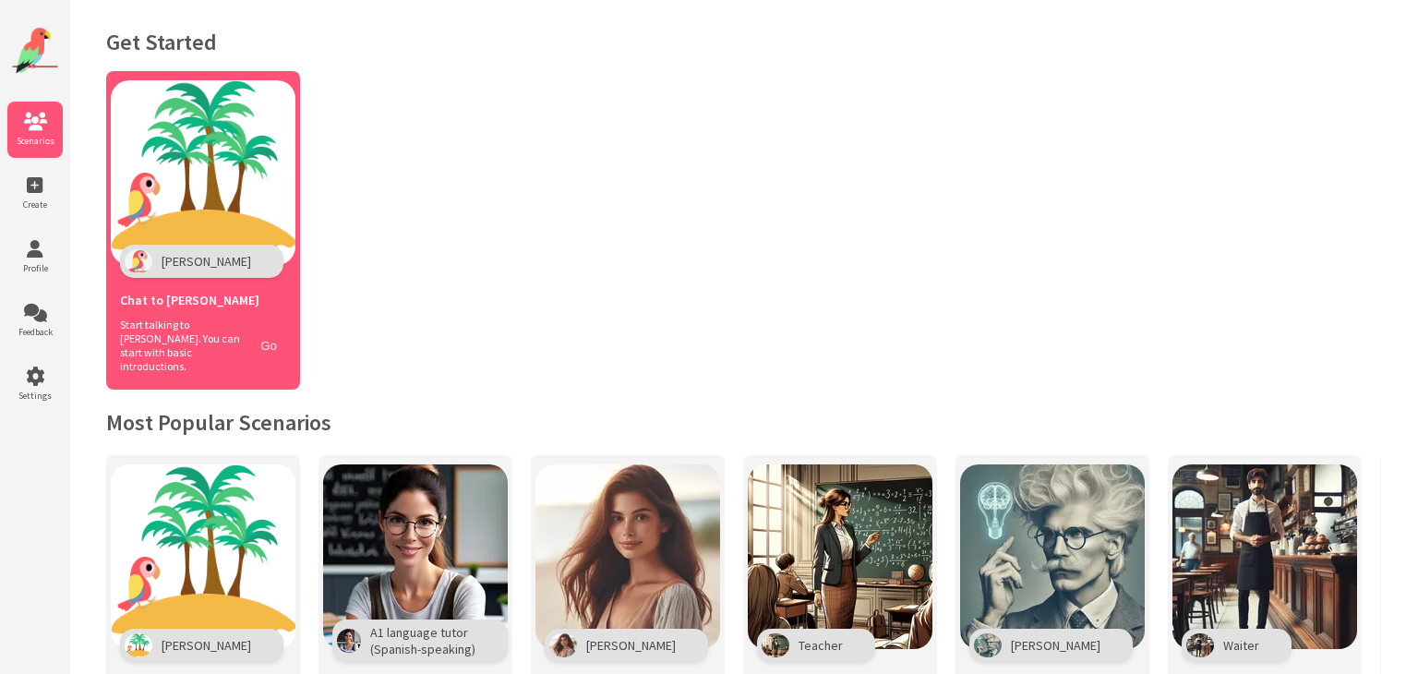
click at [269, 338] on button "Go" at bounding box center [268, 345] width 35 height 27
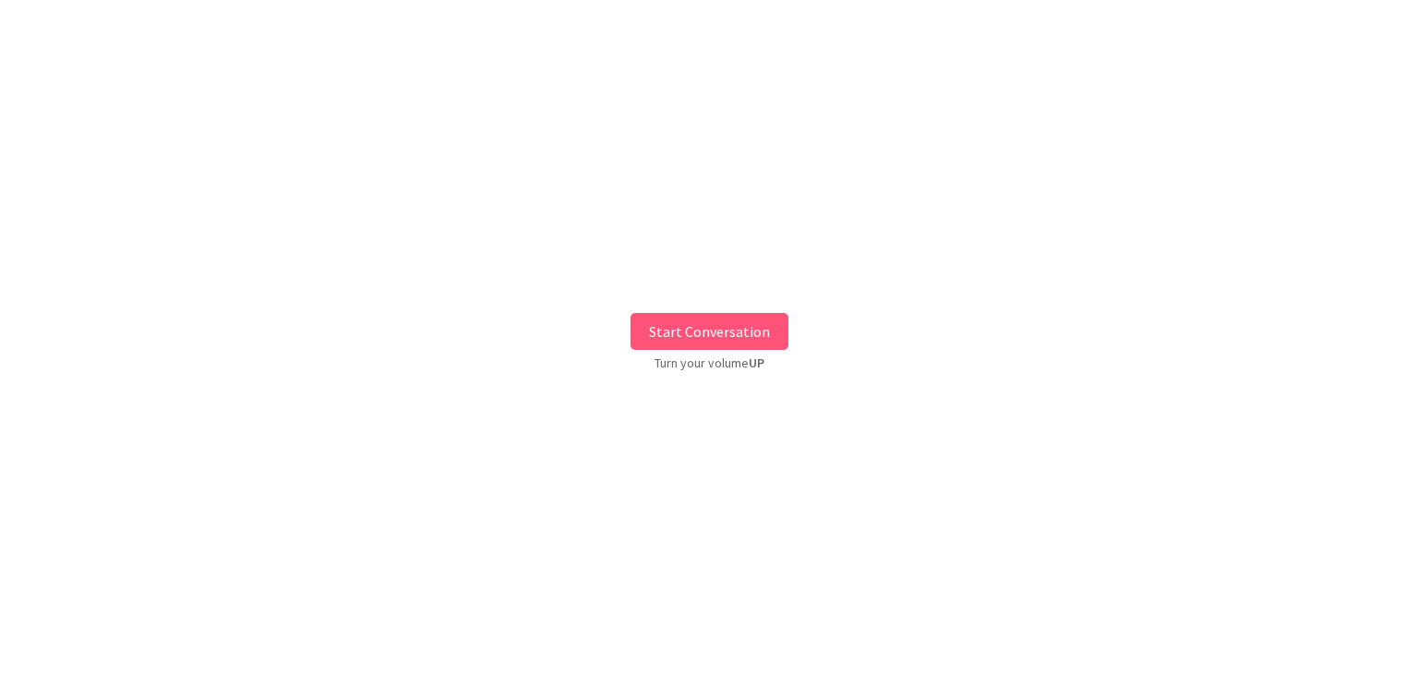
click at [712, 343] on button "Start Conversation" at bounding box center [710, 331] width 158 height 37
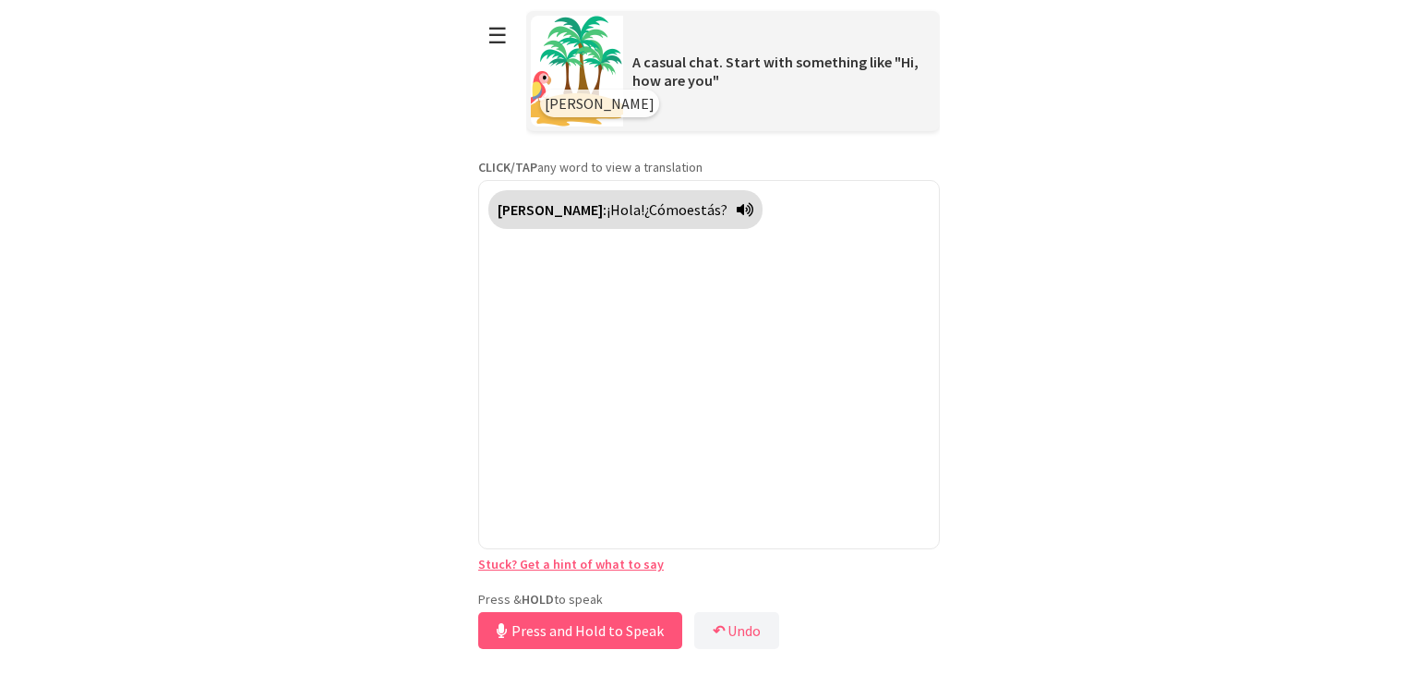
click at [682, 592] on div "Press & HOLD to speak Press and Hold to Speak ↶ Undo Save No voice detected. Ho…" at bounding box center [709, 622] width 462 height 63
click at [584, 644] on button "Release to Stop Speaking" at bounding box center [577, 630] width 199 height 37
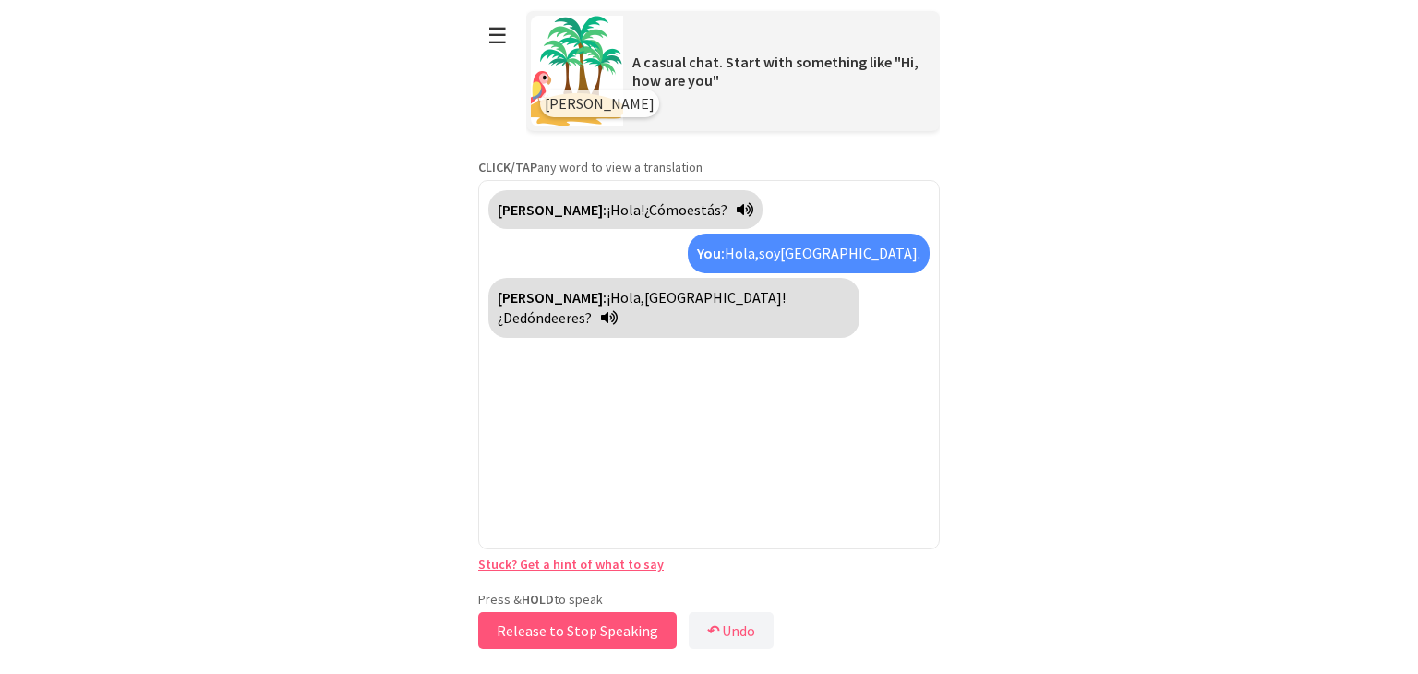
click at [636, 648] on button "Release to Stop Speaking" at bounding box center [577, 630] width 199 height 37
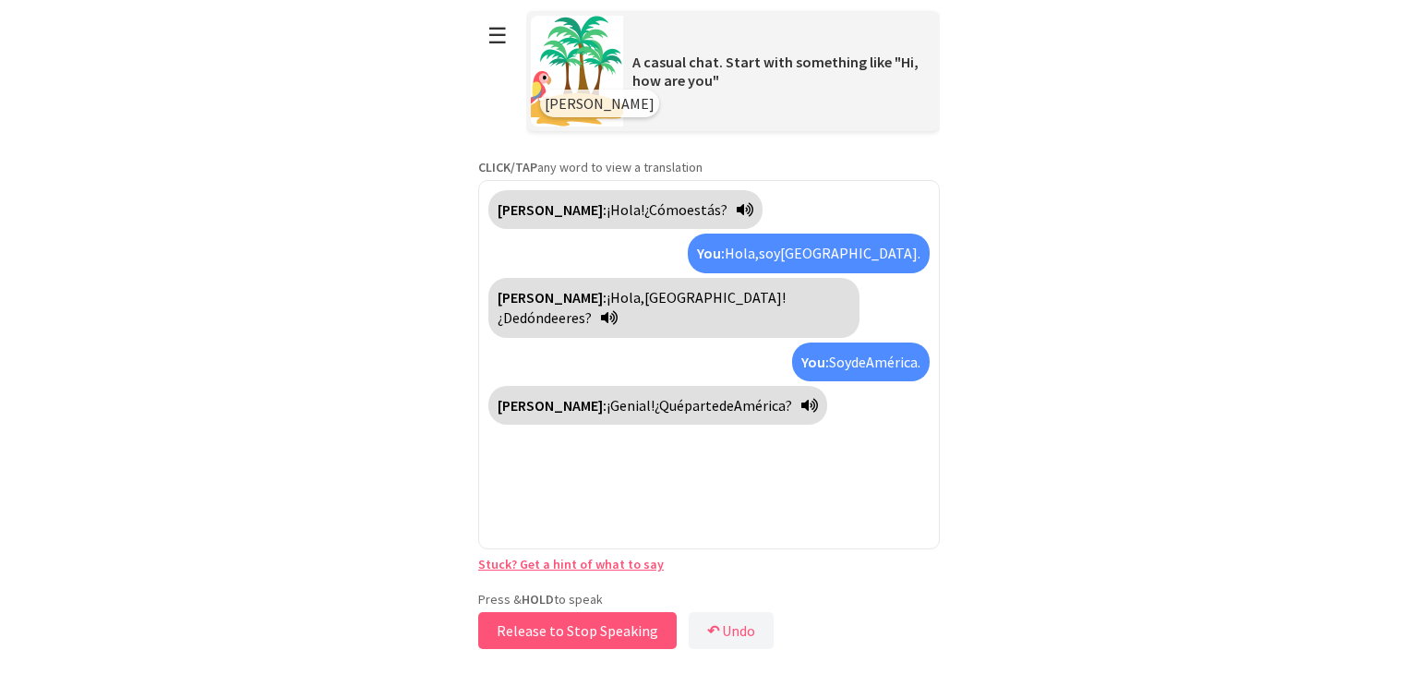
click at [557, 639] on button "Release to Stop Speaking" at bounding box center [577, 630] width 199 height 37
